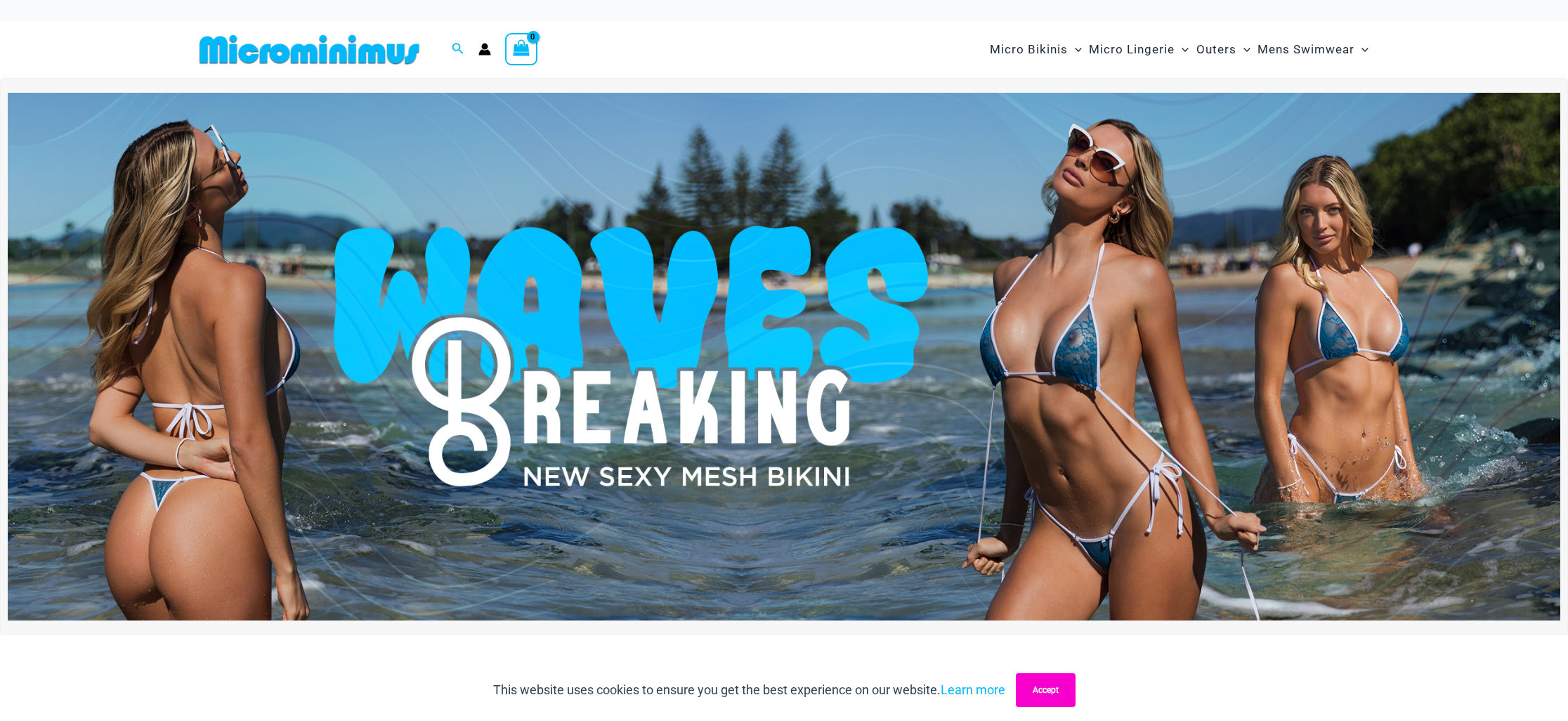
click at [1034, 684] on button "Accept" at bounding box center [1046, 690] width 60 height 34
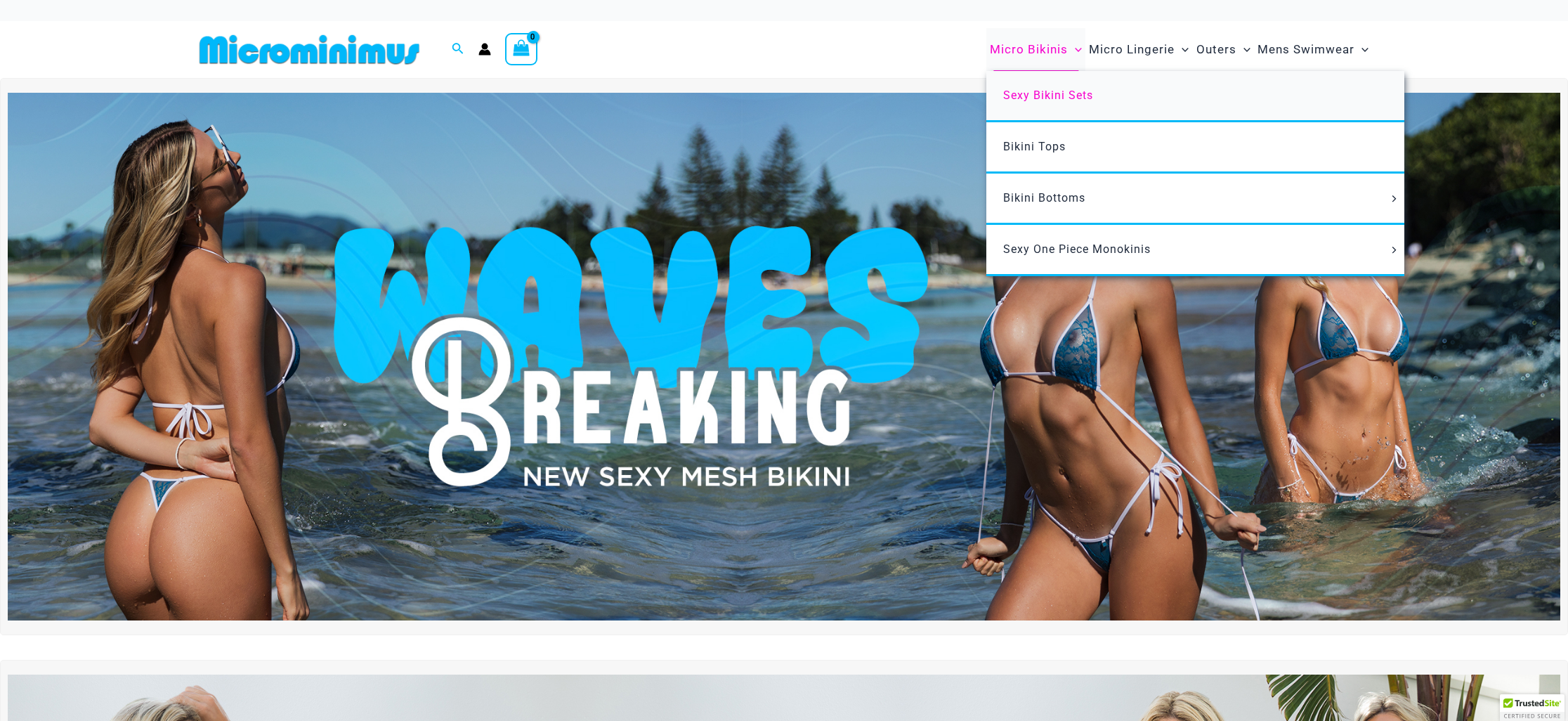
click at [1033, 91] on span "Sexy Bikini Sets" at bounding box center [1048, 95] width 90 height 13
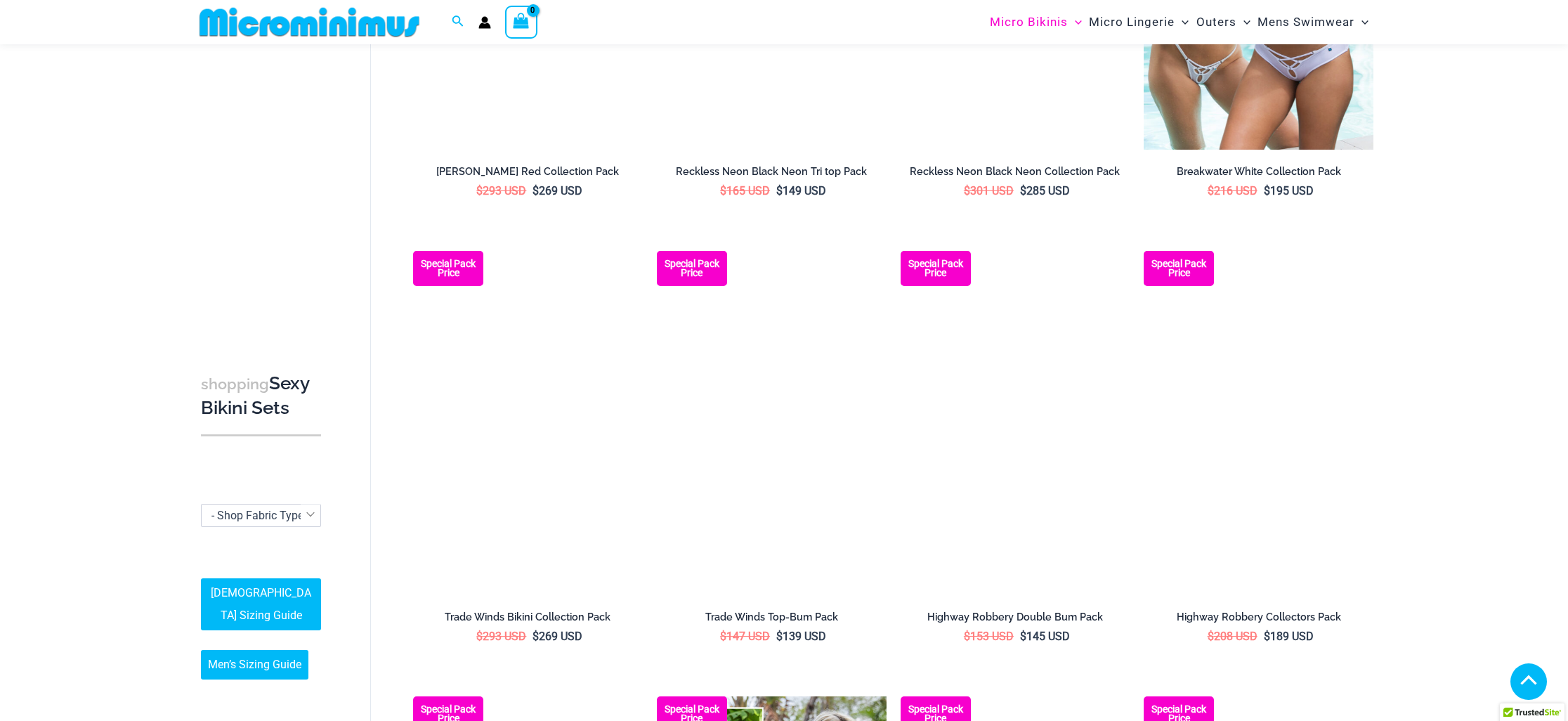
scroll to position [1241, 0]
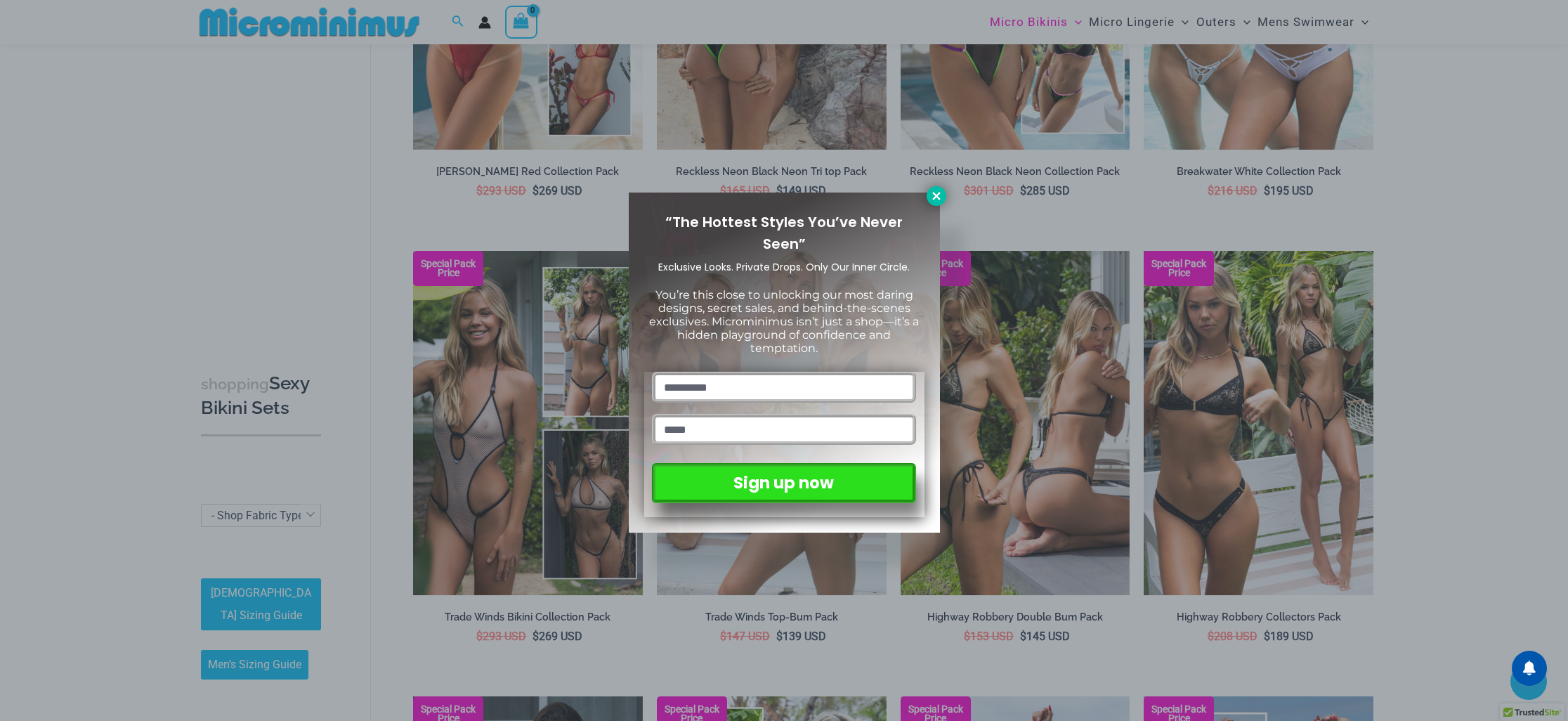
click at [933, 200] on icon at bounding box center [936, 196] width 13 height 13
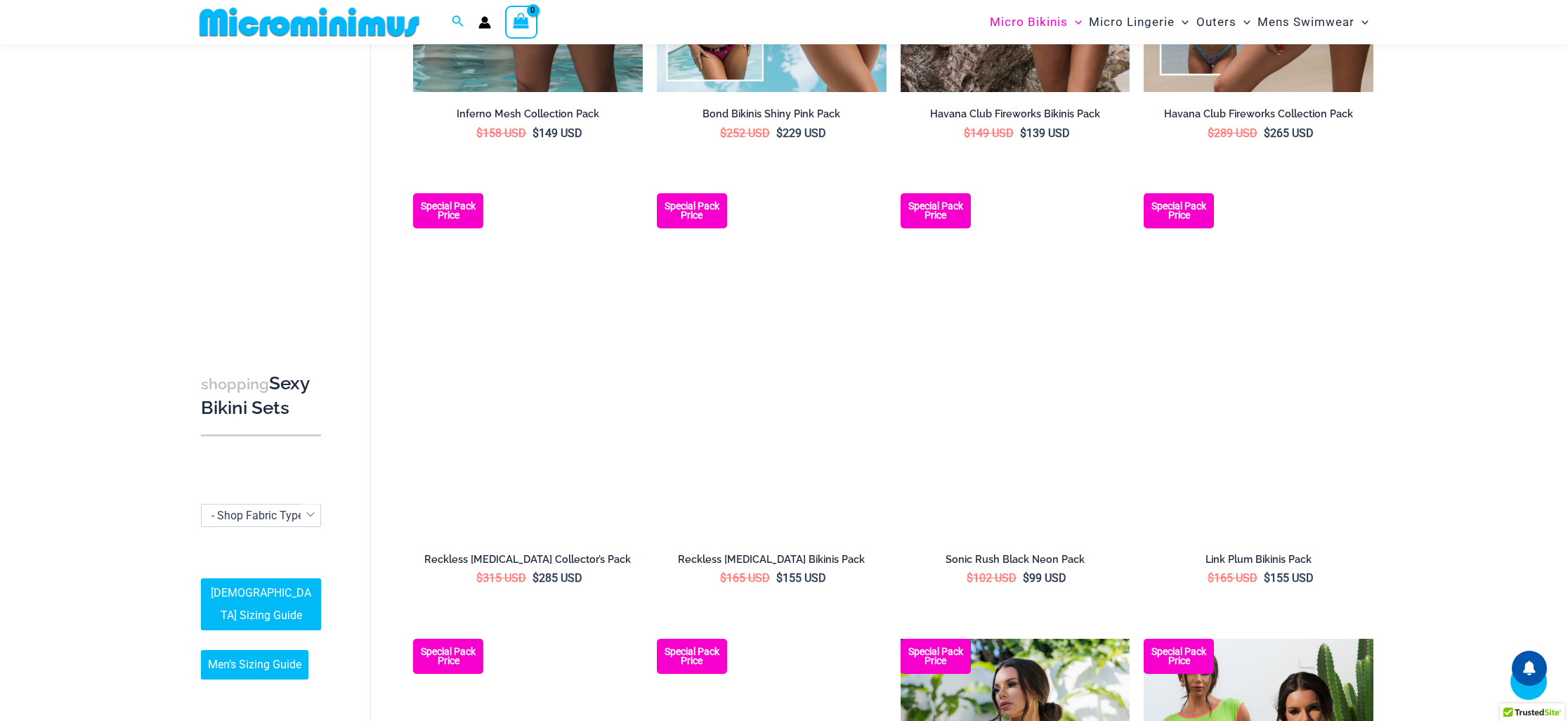
scroll to position [2207, 0]
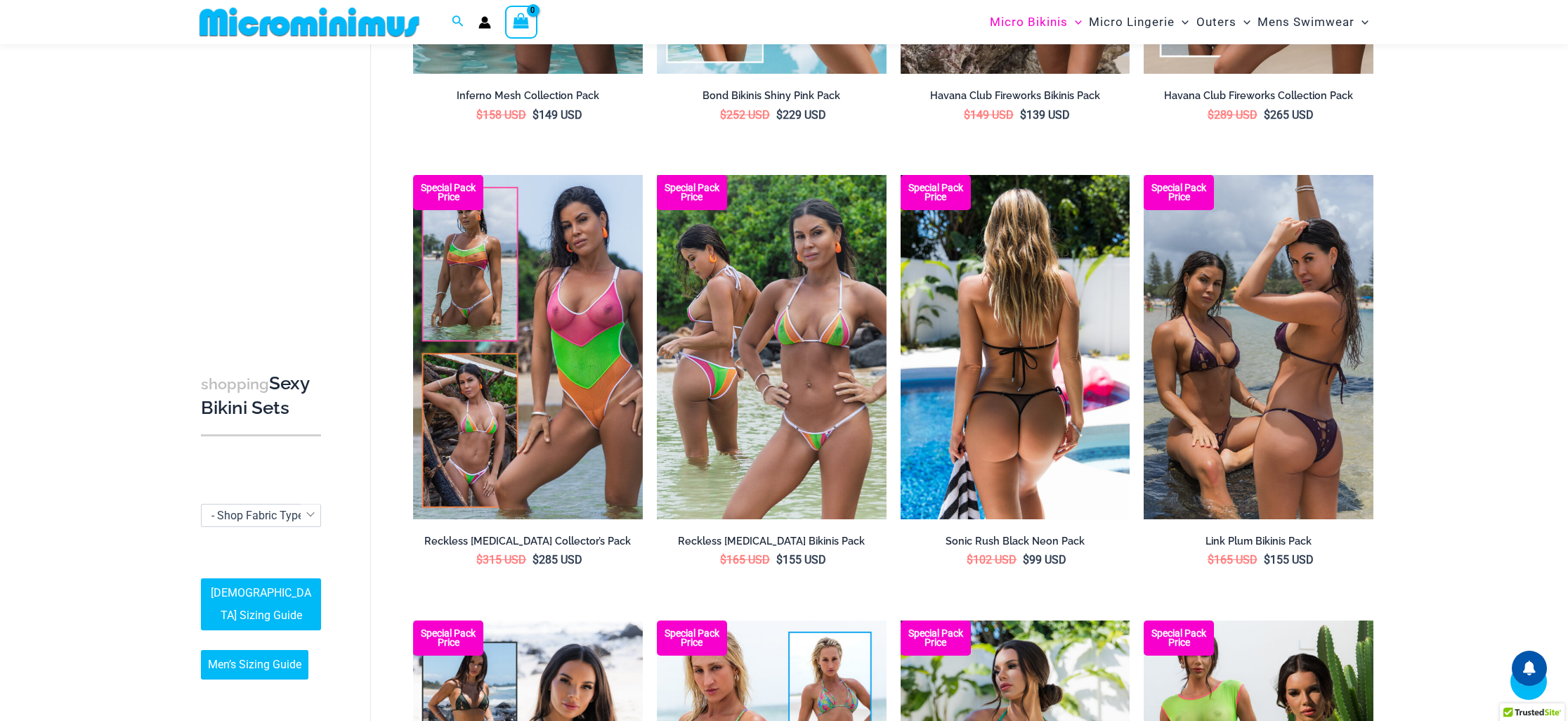
click at [966, 353] on img at bounding box center [1015, 347] width 230 height 344
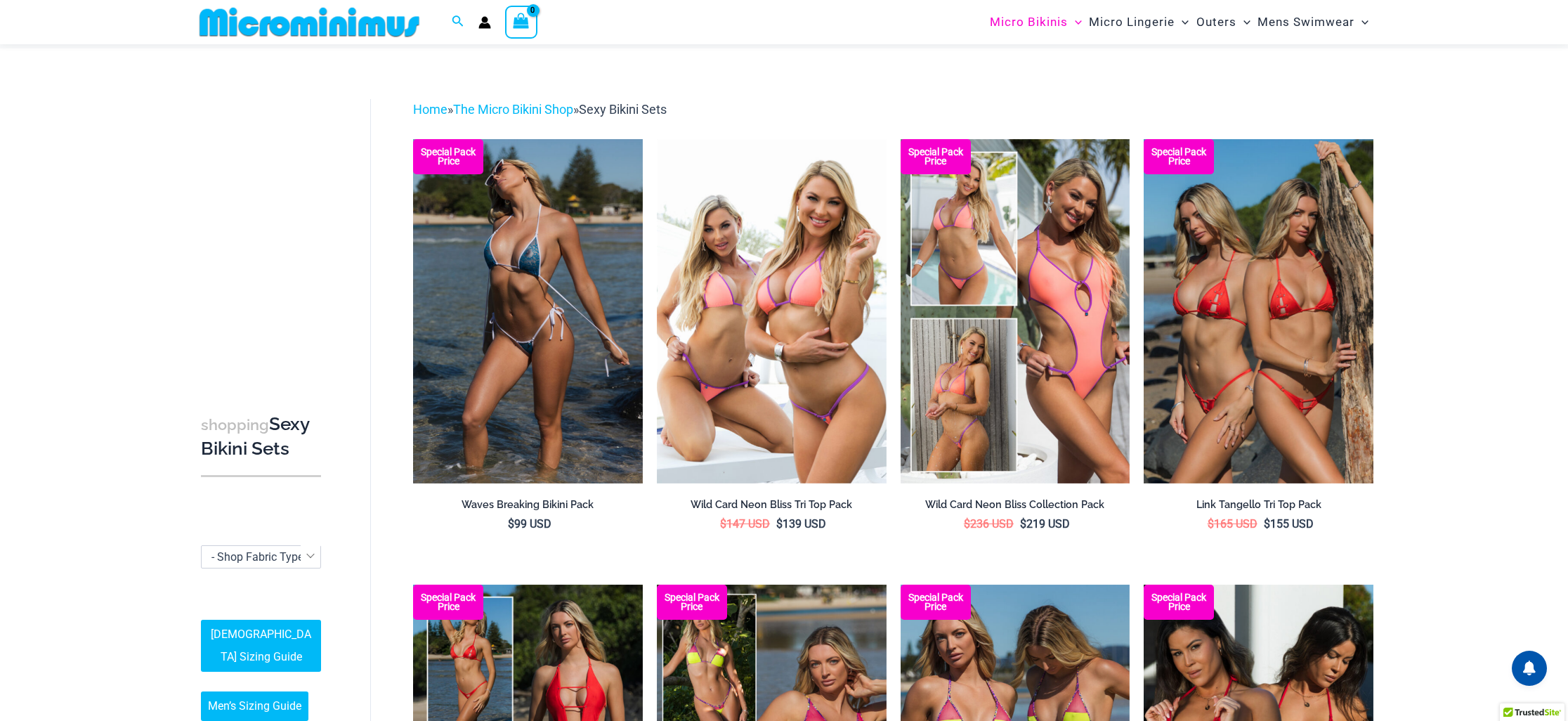
scroll to position [27, 0]
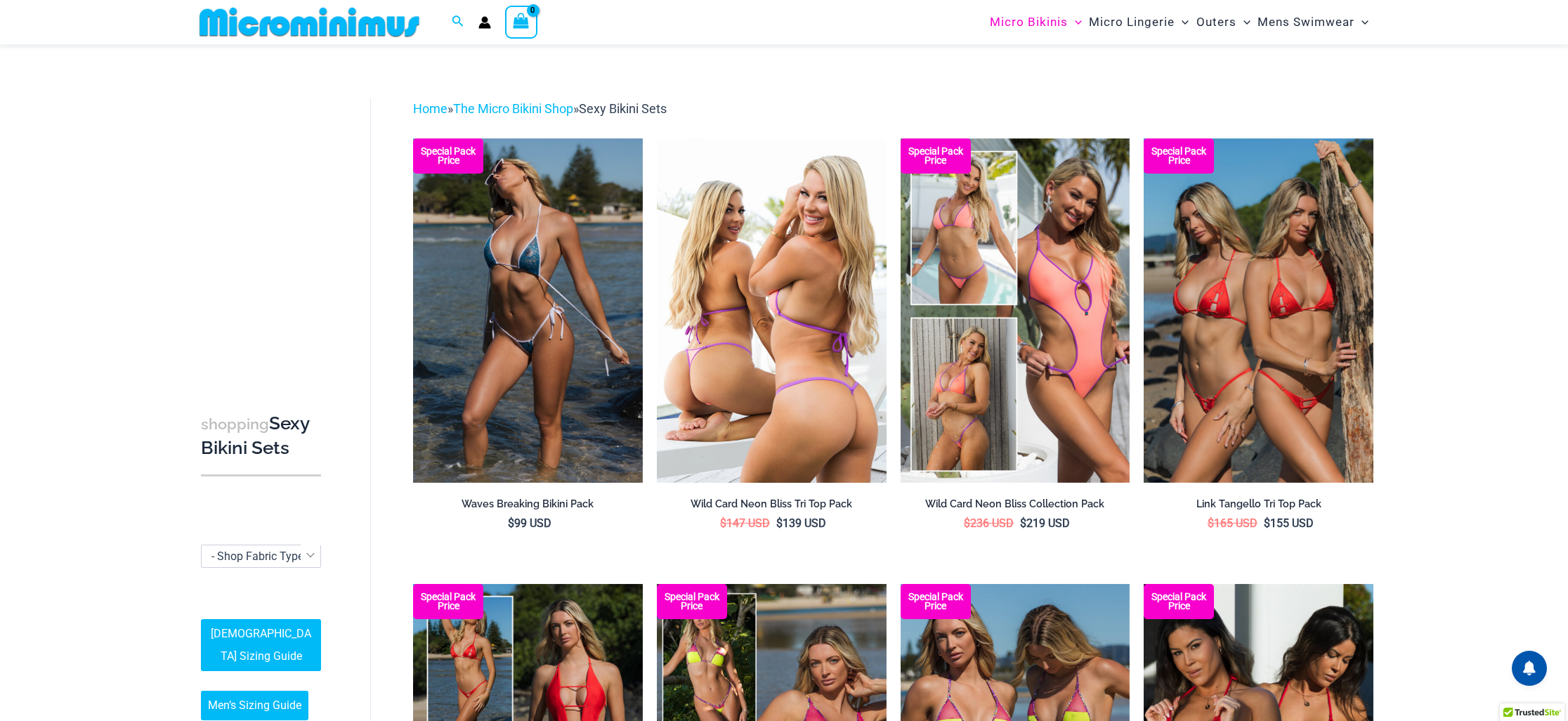
click at [801, 386] on img at bounding box center [771, 311] width 230 height 344
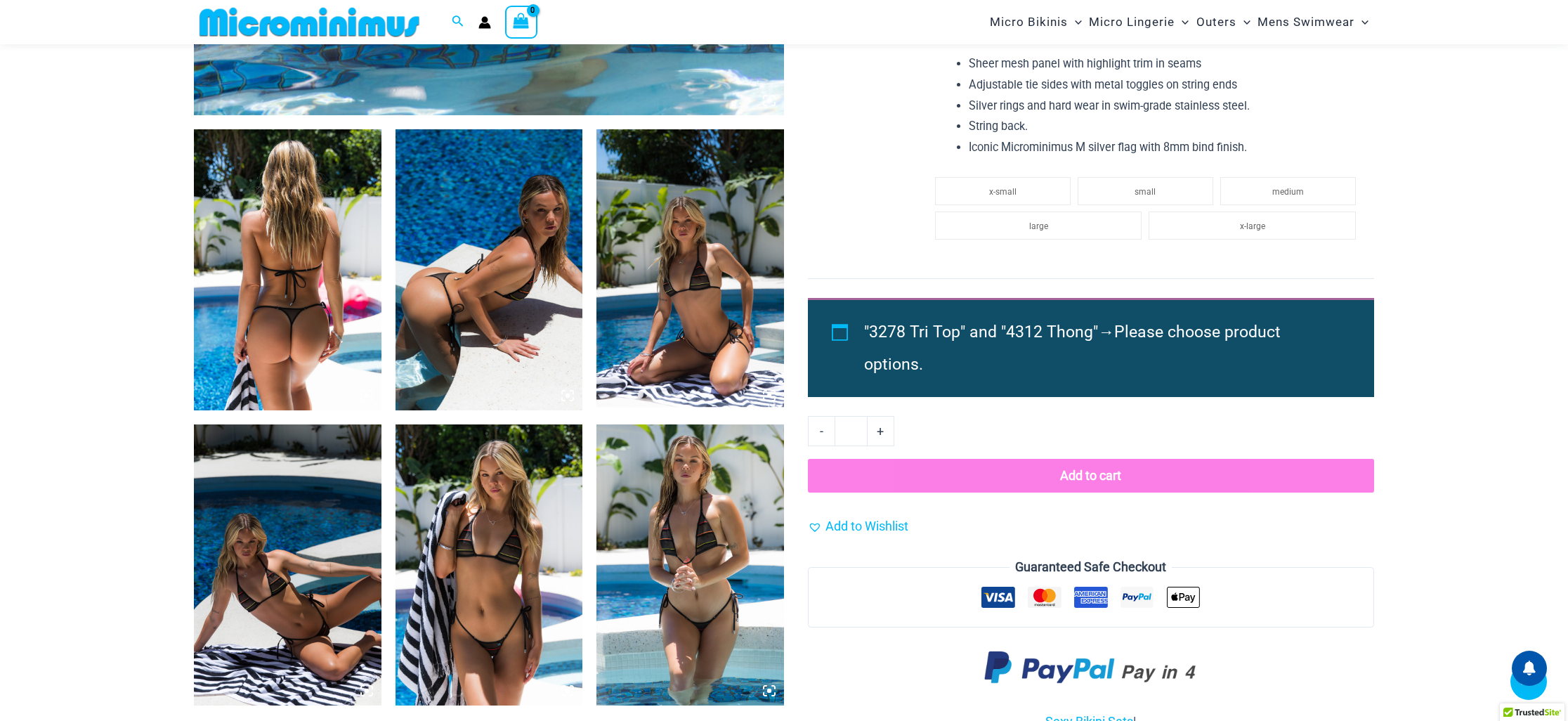
scroll to position [900, 0]
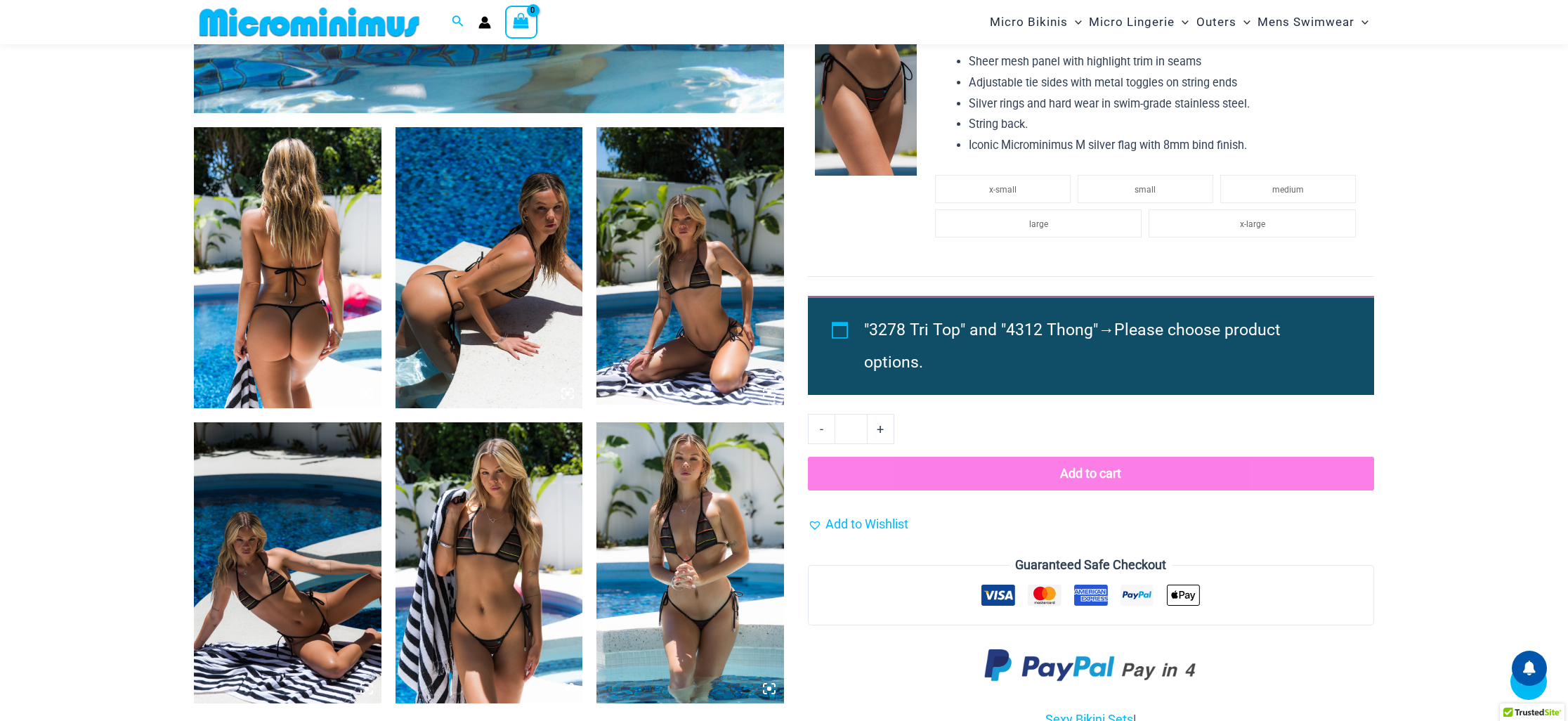
click at [501, 605] on img at bounding box center [489, 563] width 187 height 281
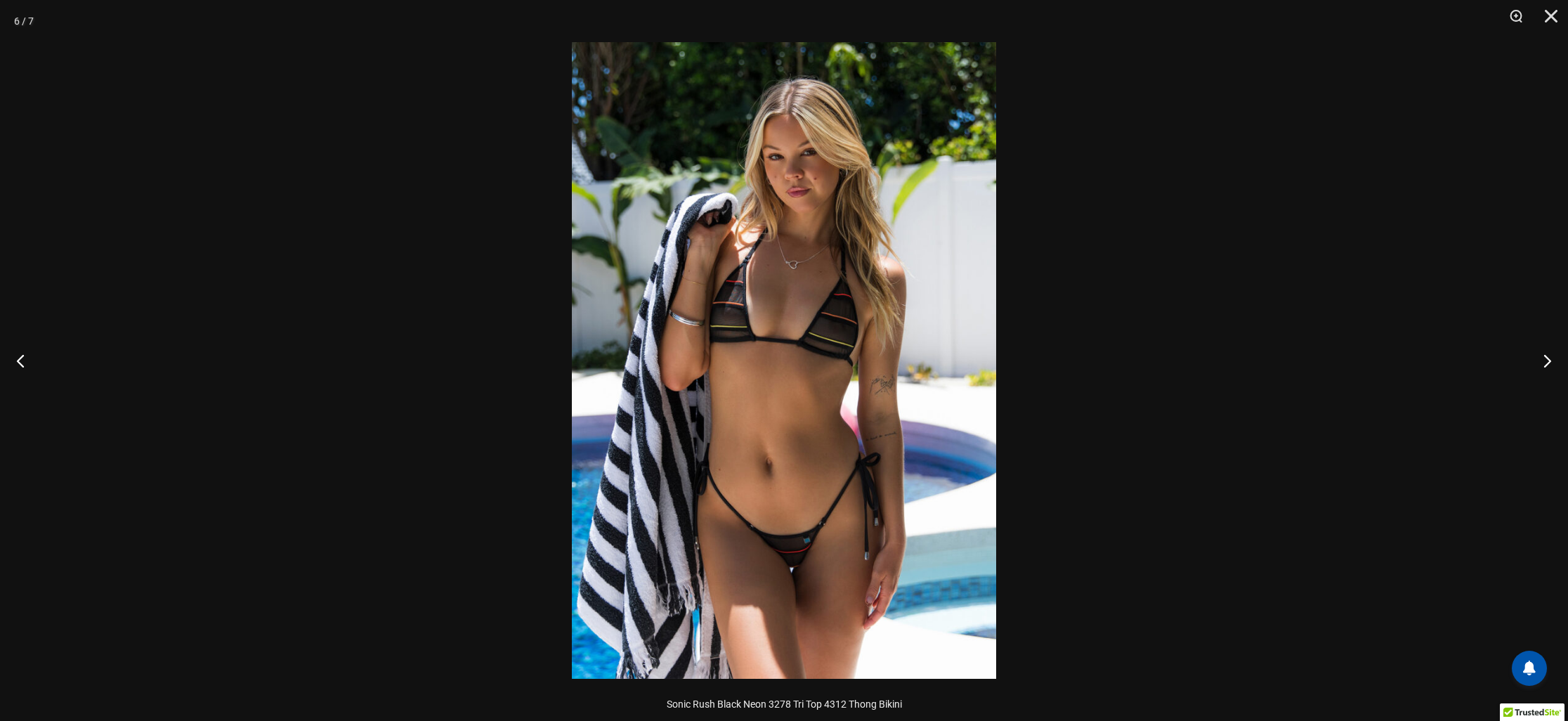
click at [786, 495] on img at bounding box center [784, 361] width 424 height 637
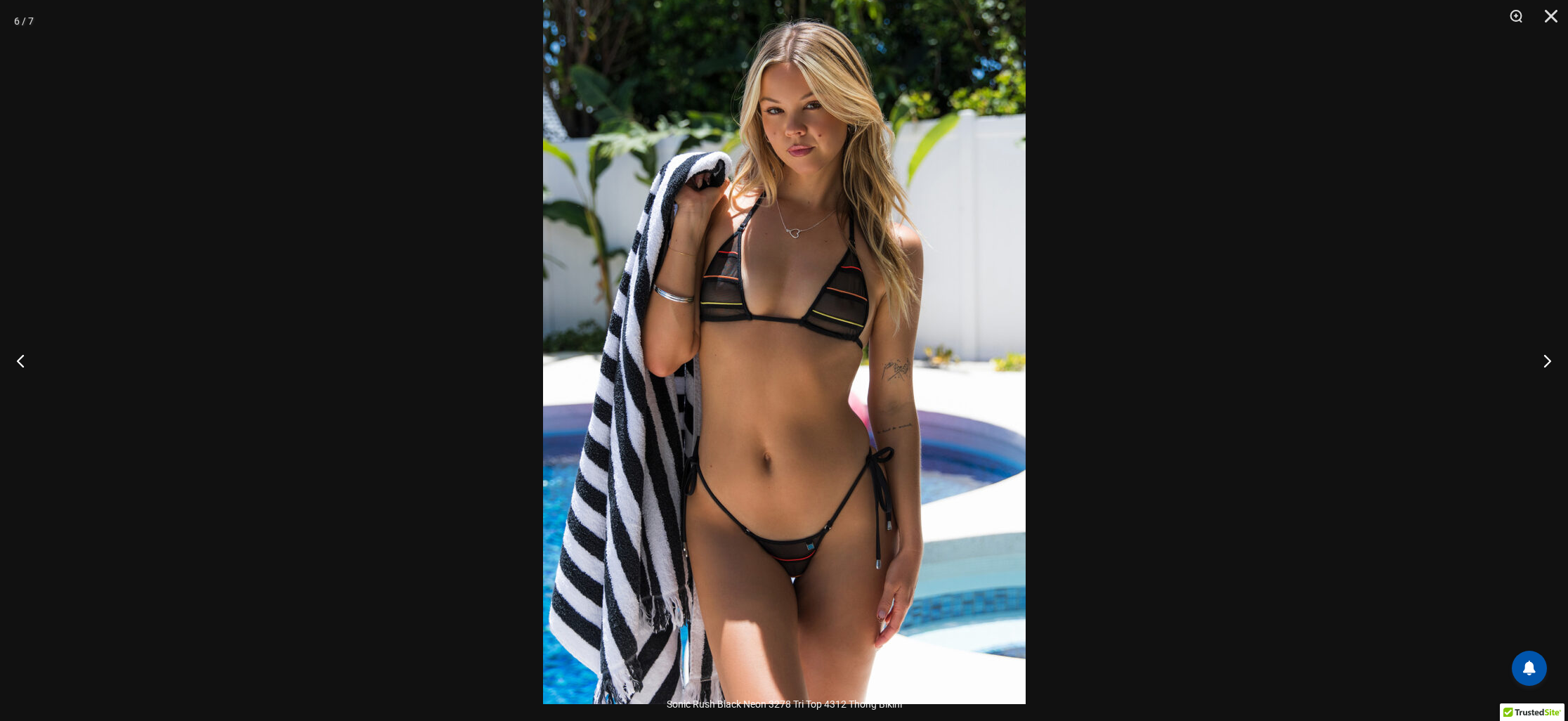
click at [395, 414] on div at bounding box center [784, 360] width 1568 height 721
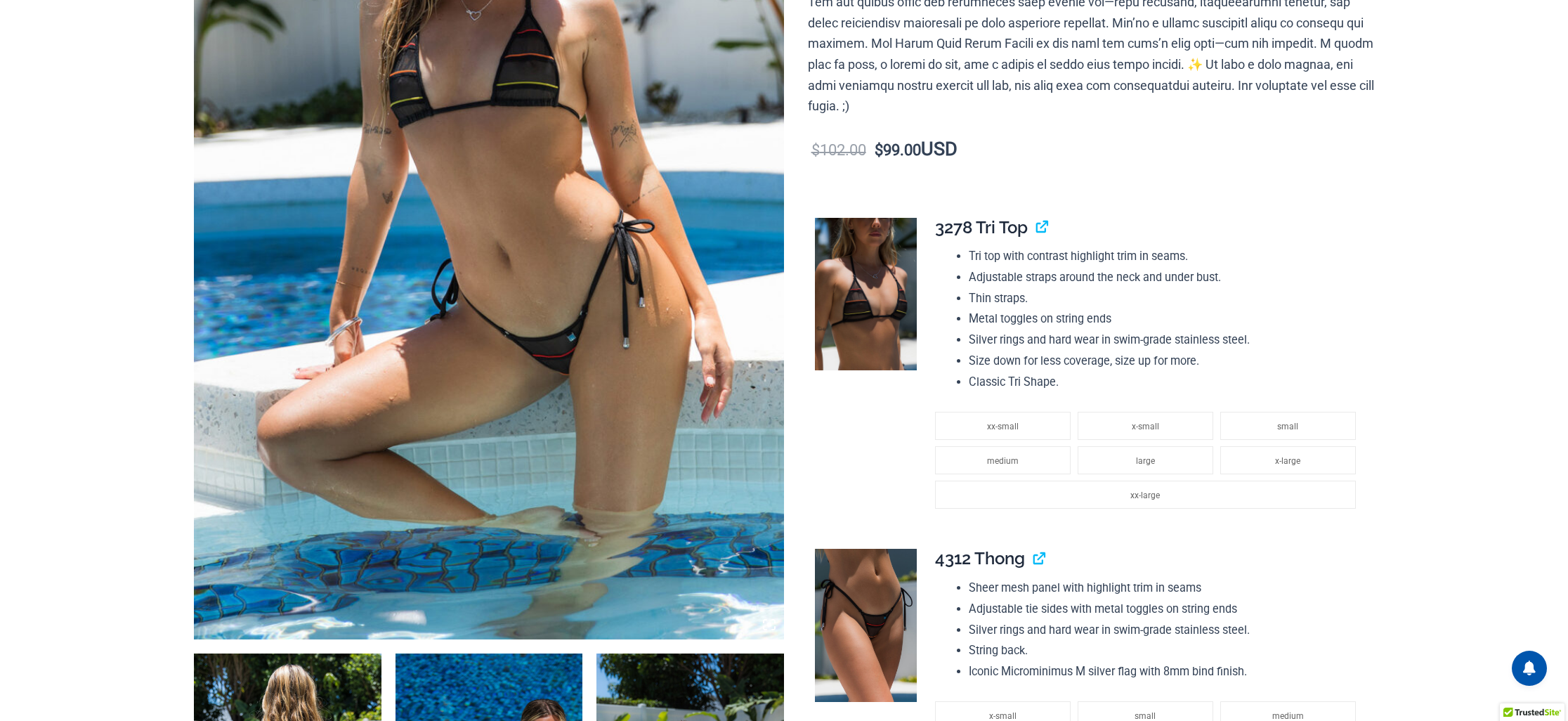
scroll to position [0, 0]
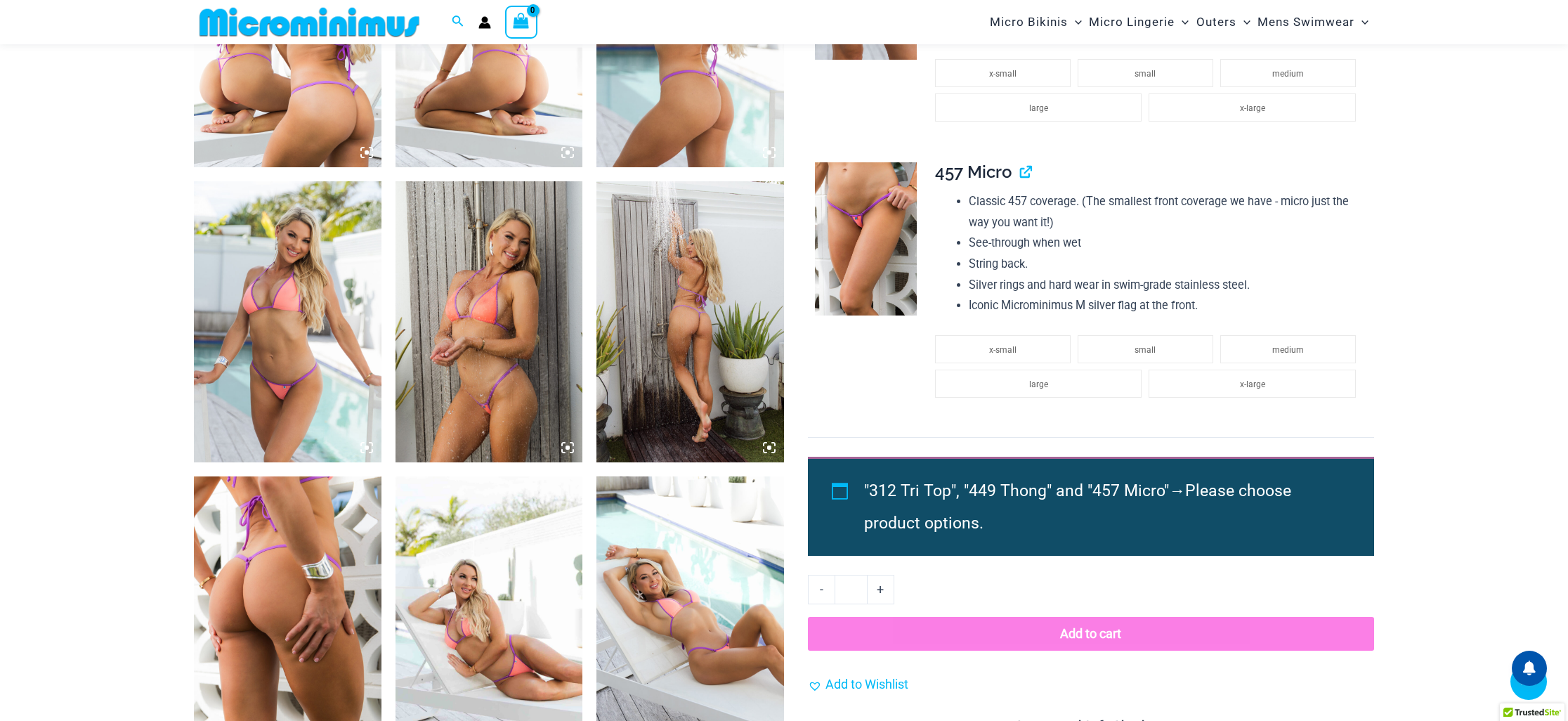
scroll to position [1143, 0]
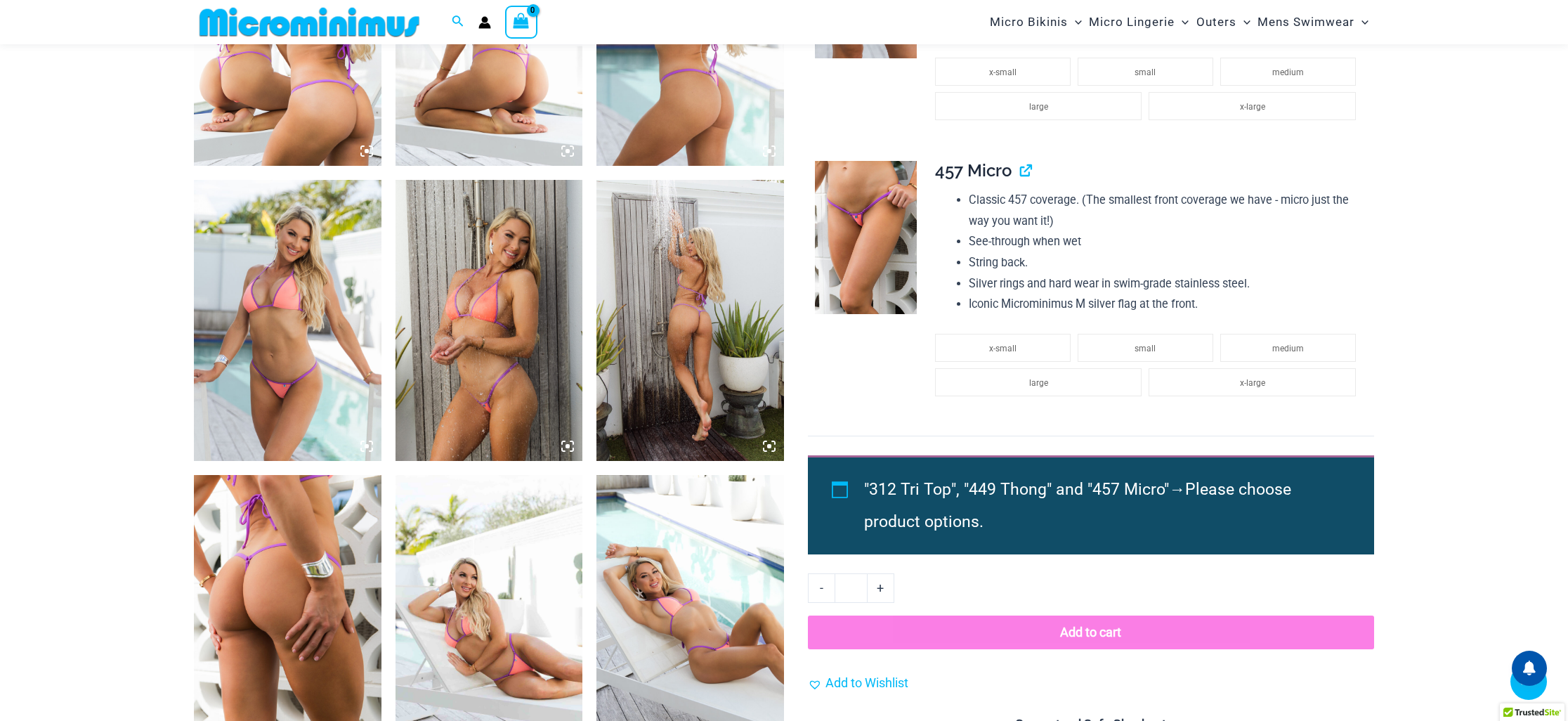
click at [462, 372] on img at bounding box center [489, 320] width 187 height 281
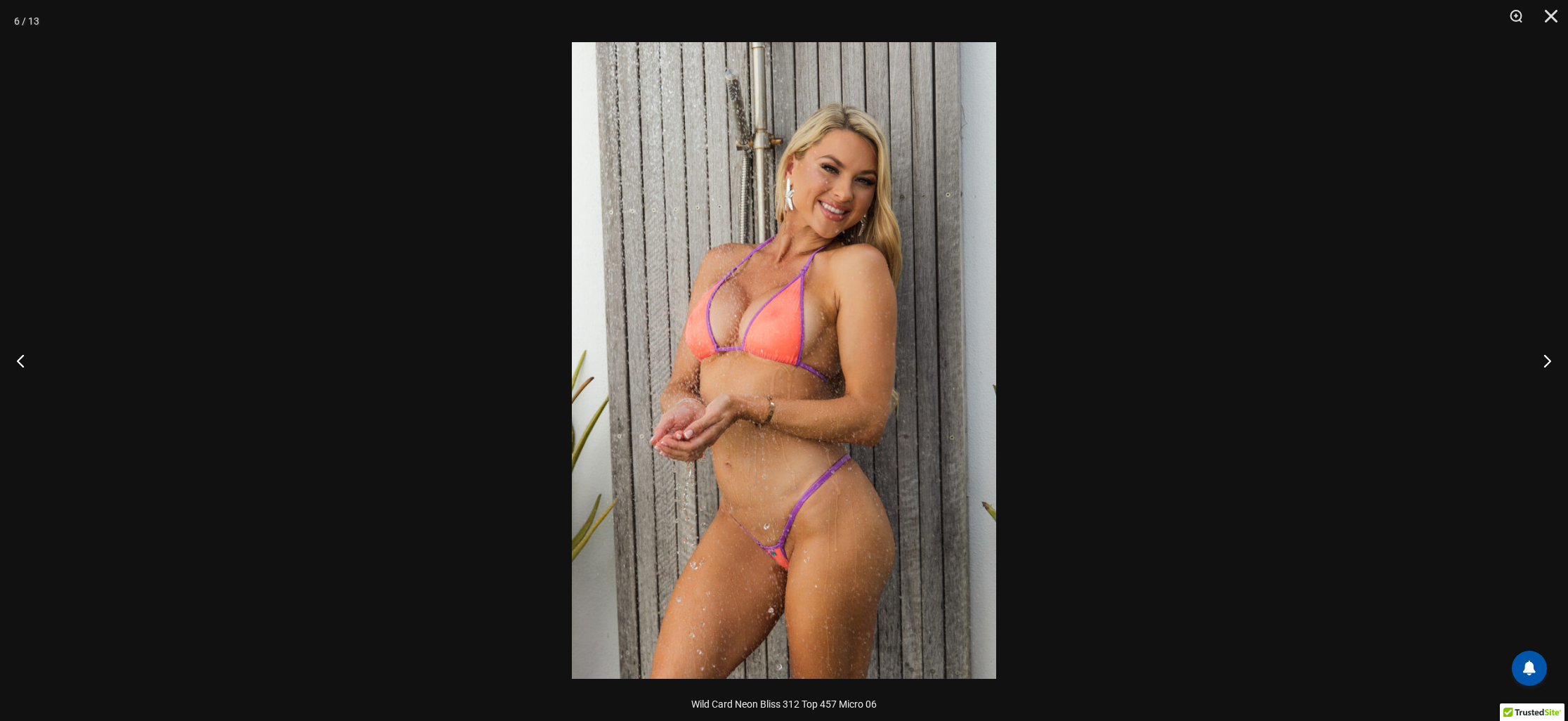
click at [1158, 369] on div at bounding box center [784, 360] width 1568 height 721
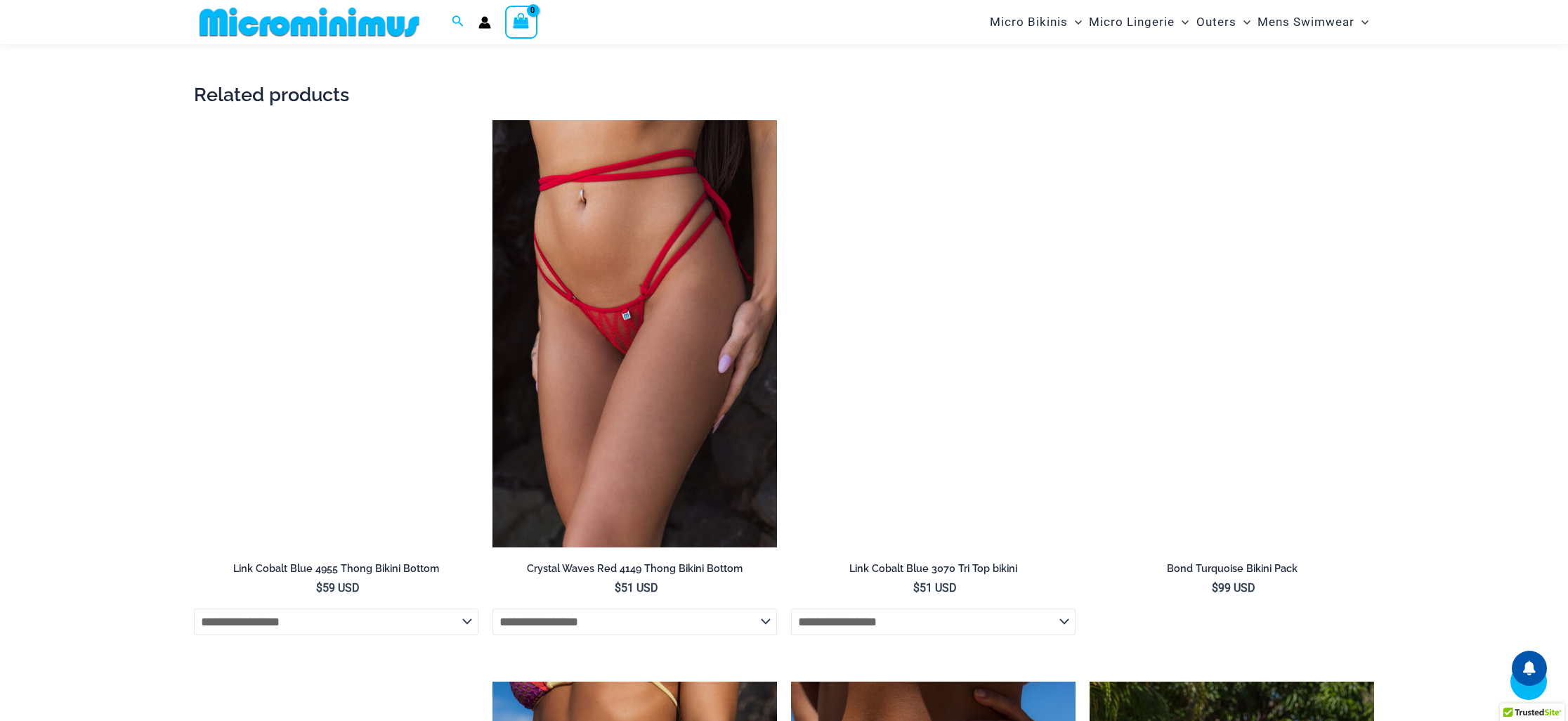
scroll to position [0, 0]
